Goal: Task Accomplishment & Management: Manage account settings

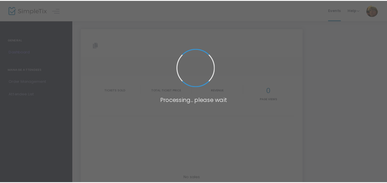
scroll to position [45, 0]
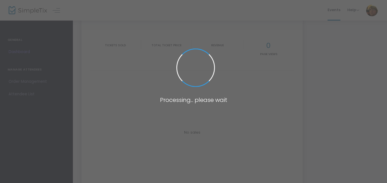
type input "[URL][DOMAIN_NAME]"
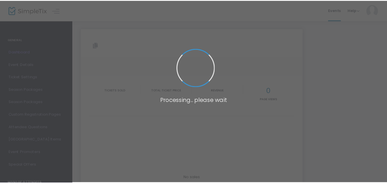
scroll to position [42, 0]
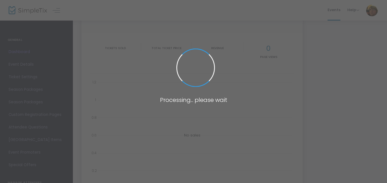
type input "[URL][DOMAIN_NAME]"
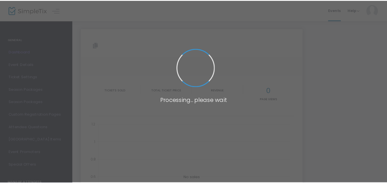
scroll to position [46, 0]
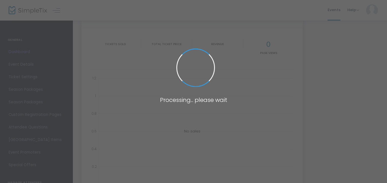
type input "[URL][DOMAIN_NAME]"
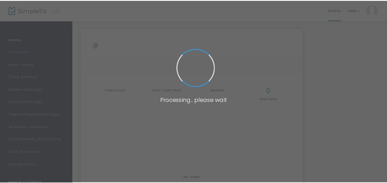
scroll to position [43, 0]
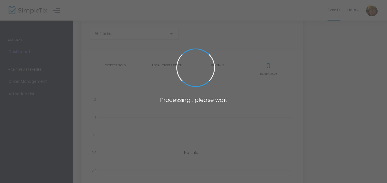
type input "[URL][DOMAIN_NAME]"
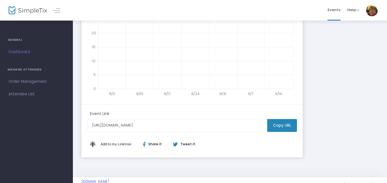
scroll to position [167, 0]
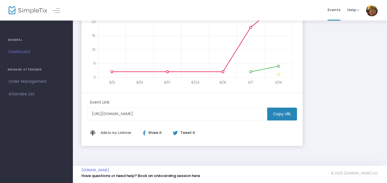
click at [276, 115] on m-button "Copy URL" at bounding box center [282, 114] width 30 height 13
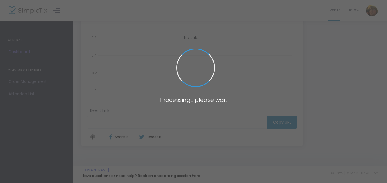
type input "[URL][DOMAIN_NAME]"
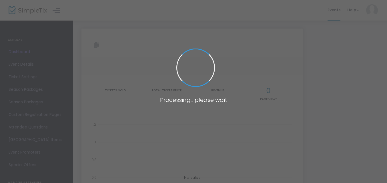
type input "[URL][DOMAIN_NAME]"
